Goal: Find specific page/section

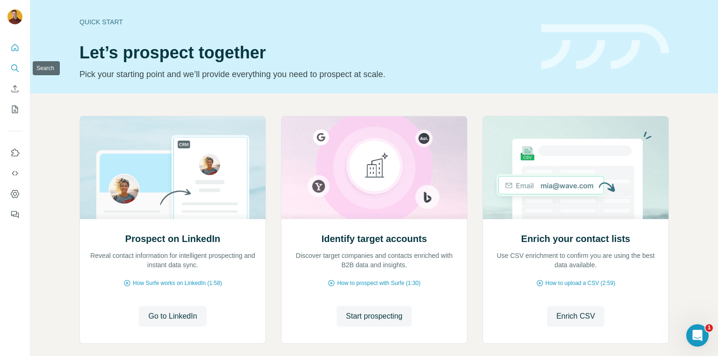
click at [18, 70] on icon "Search" at bounding box center [14, 68] width 9 height 9
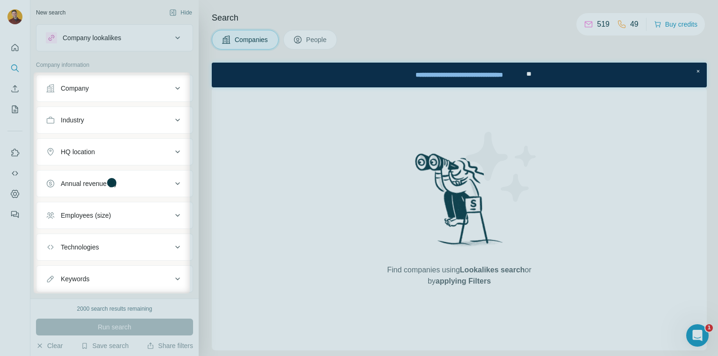
click at [13, 92] on div at bounding box center [17, 182] width 34 height 221
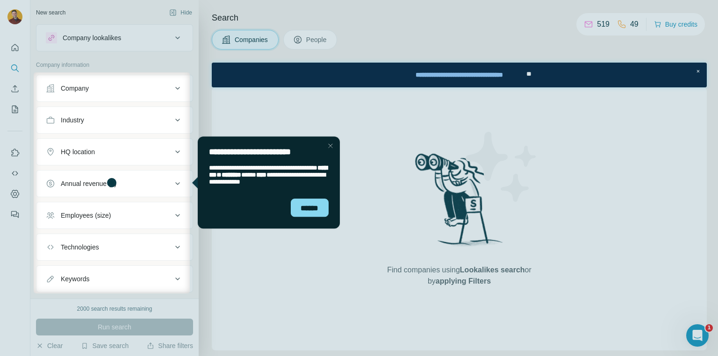
click at [336, 148] on div "**********" at bounding box center [268, 148] width 142 height 25
click at [335, 145] on div "Close Step" at bounding box center [329, 145] width 11 height 11
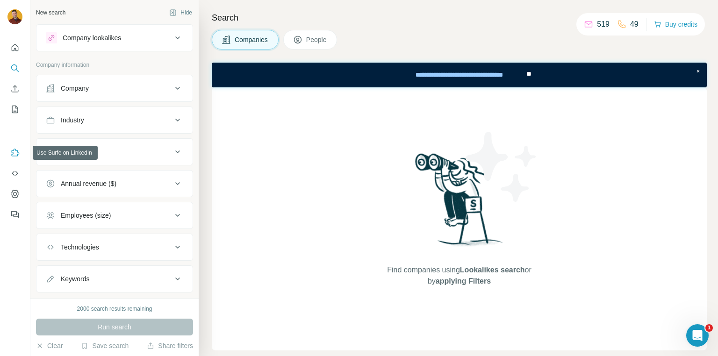
click at [14, 153] on icon "Use Surfe on LinkedIn" at bounding box center [14, 152] width 9 height 9
click at [18, 172] on icon "Use Surfe API" at bounding box center [14, 173] width 9 height 9
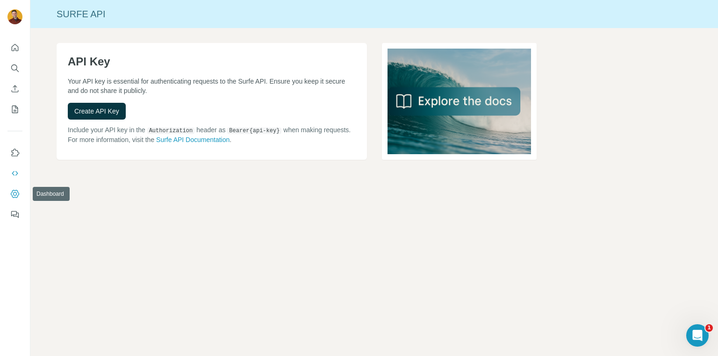
click at [9, 196] on button "Dashboard" at bounding box center [14, 194] width 15 height 17
